Goal: Manage account settings

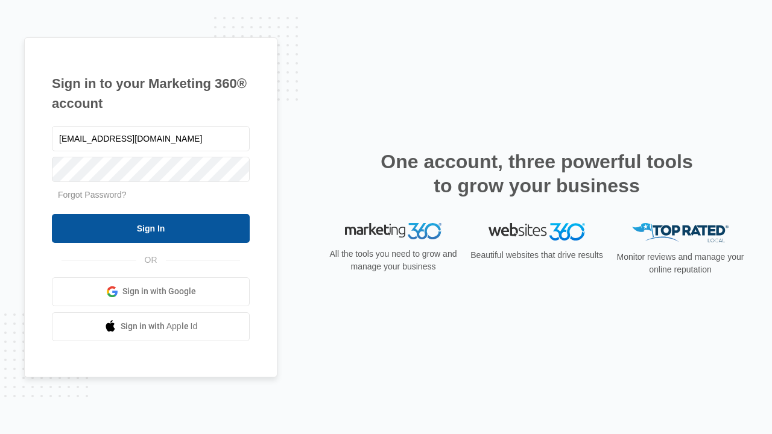
click at [151, 228] on input "Sign In" at bounding box center [151, 228] width 198 height 29
